Goal: Navigation & Orientation: Understand site structure

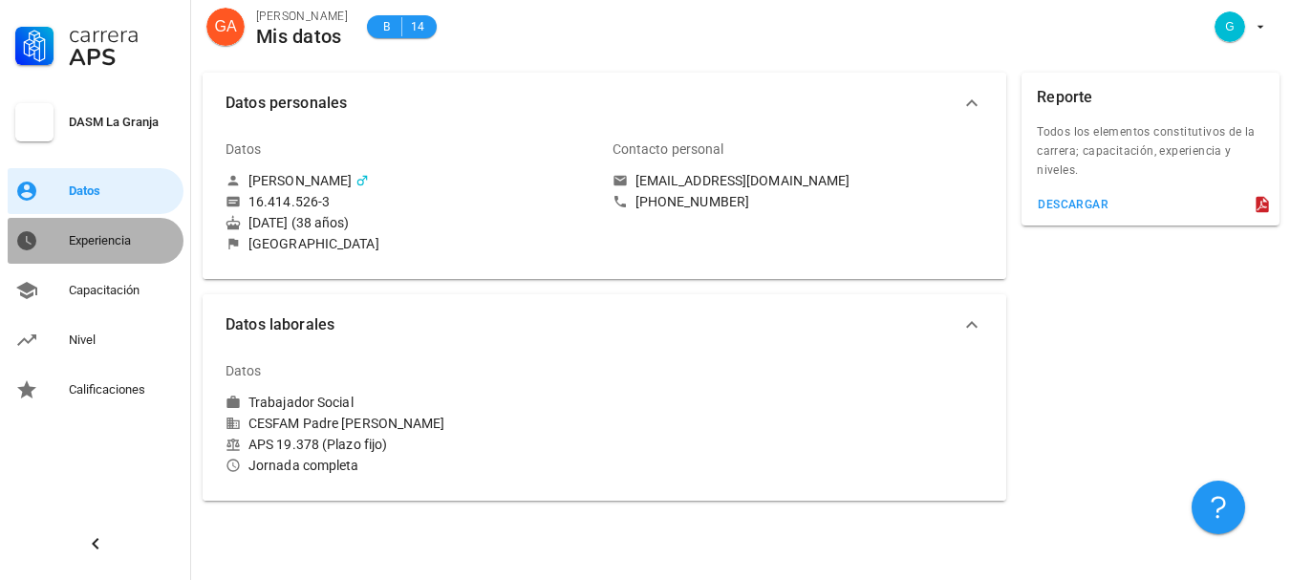
click at [128, 241] on div "Experiencia" at bounding box center [122, 240] width 107 height 15
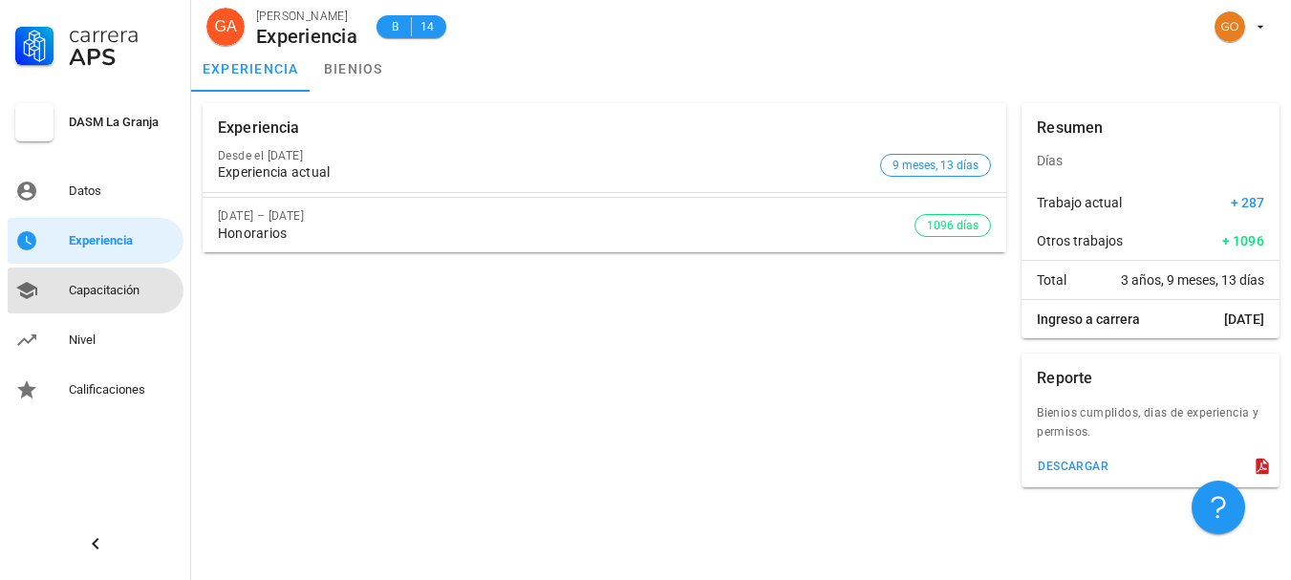
click at [114, 308] on link "Capacitación" at bounding box center [96, 291] width 176 height 46
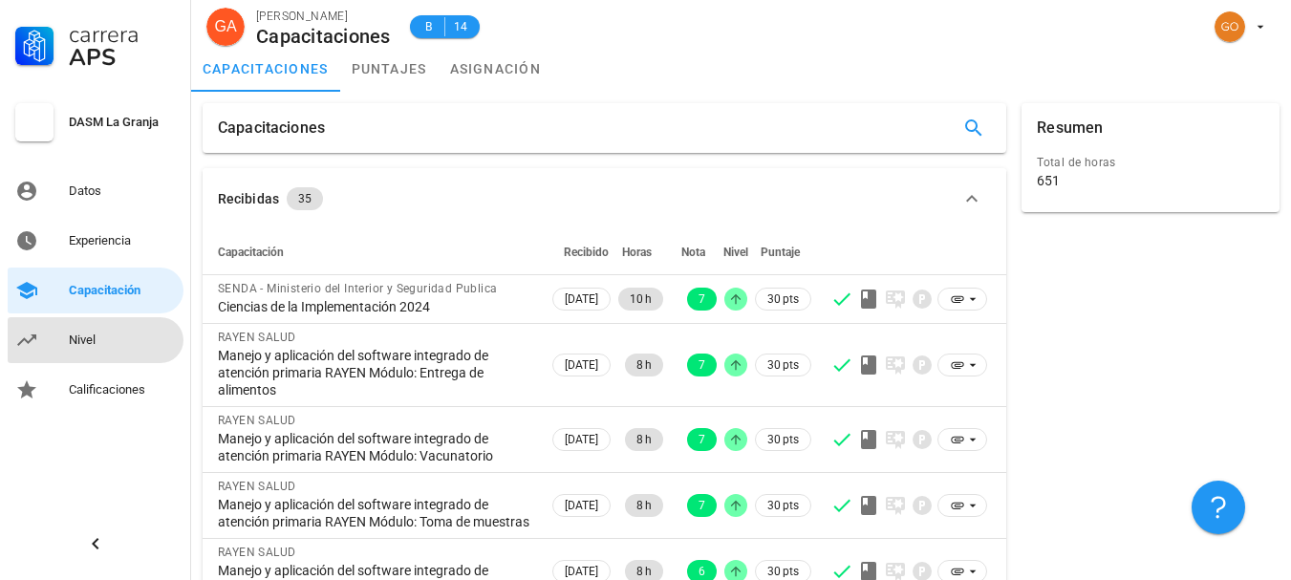
click at [139, 352] on div "Nivel" at bounding box center [122, 340] width 107 height 31
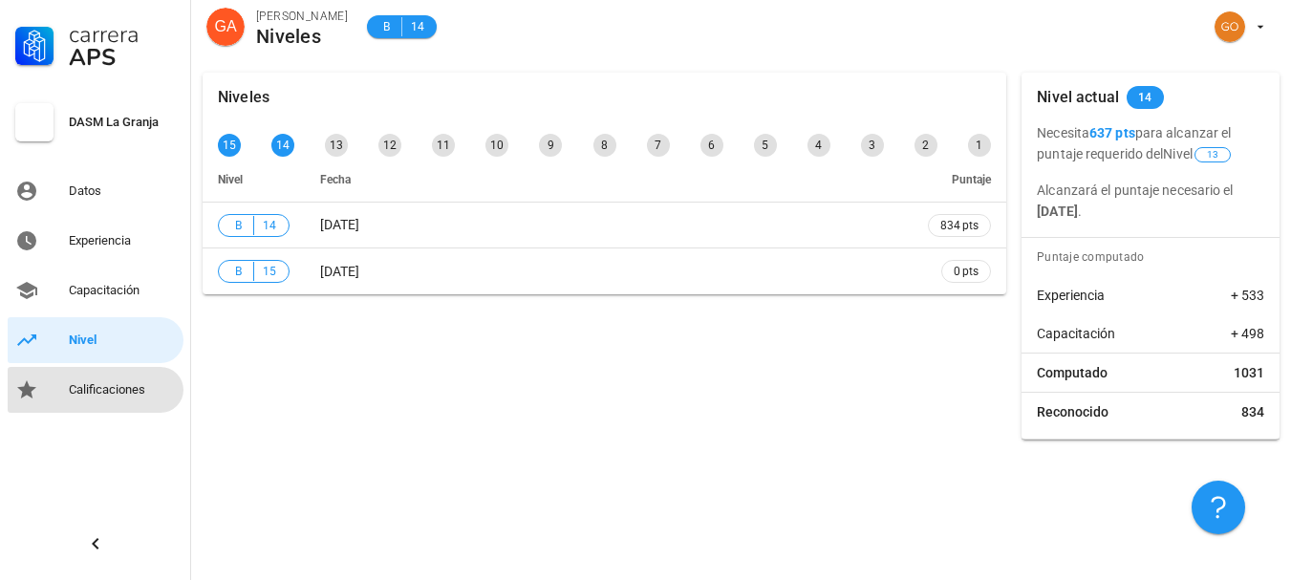
click at [139, 404] on div "Calificaciones" at bounding box center [122, 390] width 107 height 31
